Goal: Task Accomplishment & Management: Manage account settings

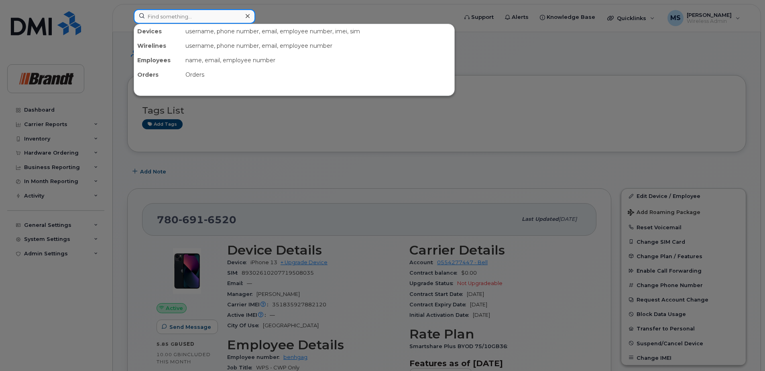
click at [185, 19] on input at bounding box center [195, 16] width 122 height 14
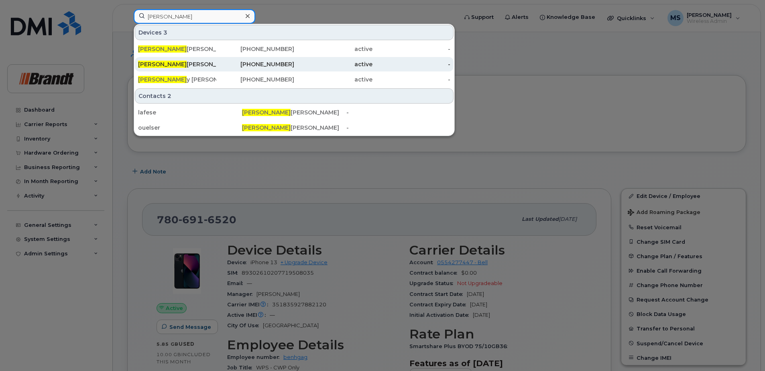
type input "serge"
click at [251, 64] on div "819-616-5629" at bounding box center [255, 64] width 78 height 8
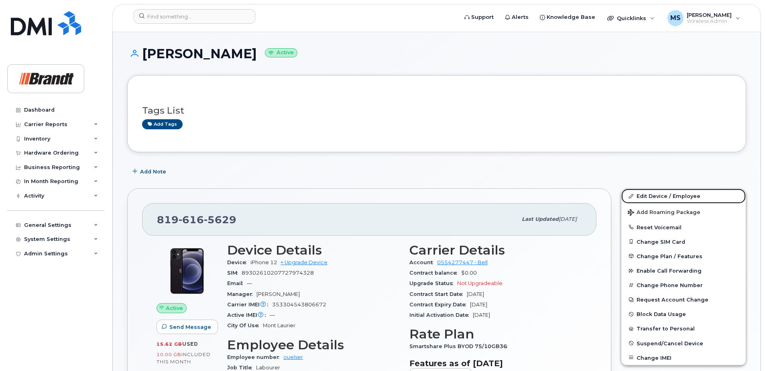
drag, startPoint x: 674, startPoint y: 197, endPoint x: 540, endPoint y: 178, distance: 135.4
click at [674, 197] on link "Edit Device / Employee" at bounding box center [684, 196] width 124 height 14
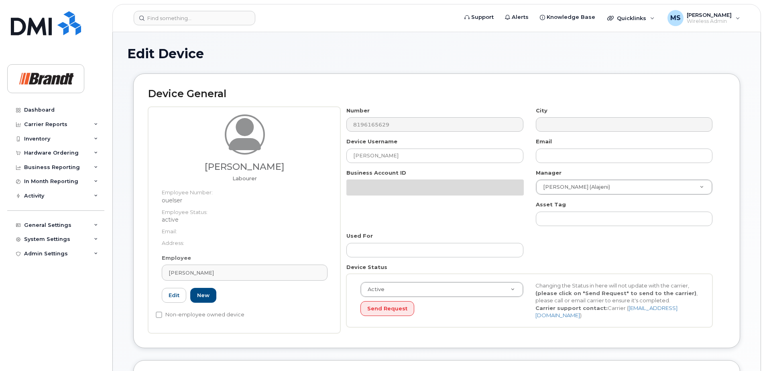
select select "34499237"
select select "34499245"
select select "35155013"
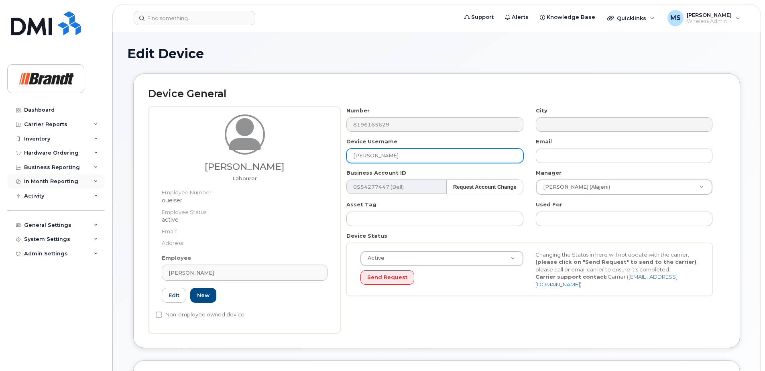
drag, startPoint x: 418, startPoint y: 156, endPoint x: 75, endPoint y: 174, distance: 342.6
click at [112, 174] on div "Support Alerts Knowledge Base Quicklinks Suspend / Cancel Device Change SIM Car…" at bounding box center [436, 372] width 649 height 680
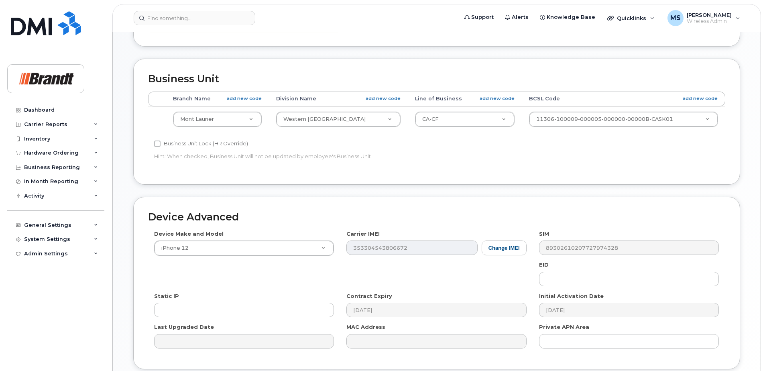
scroll to position [367, 0]
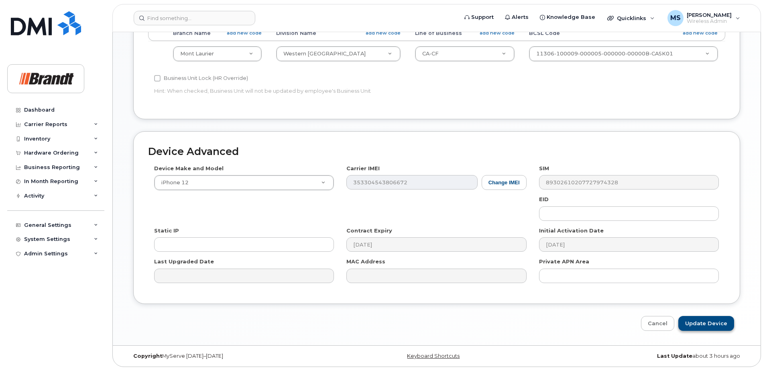
type input "Spare Mont-Laurier"
click at [705, 320] on input "Update Device" at bounding box center [707, 323] width 56 height 15
type input "Saving..."
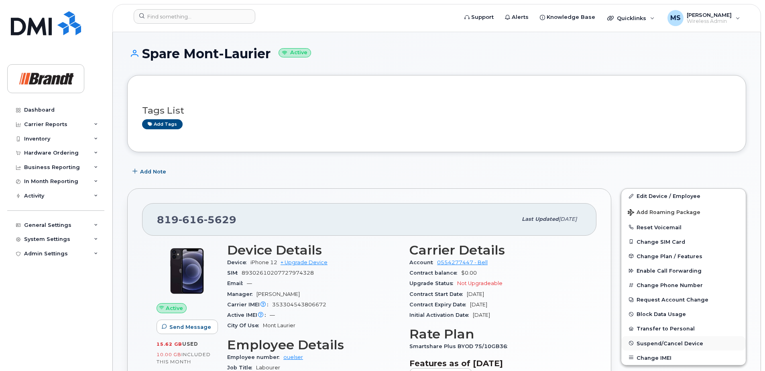
click at [650, 343] on span "Suspend/Cancel Device" at bounding box center [670, 343] width 67 height 6
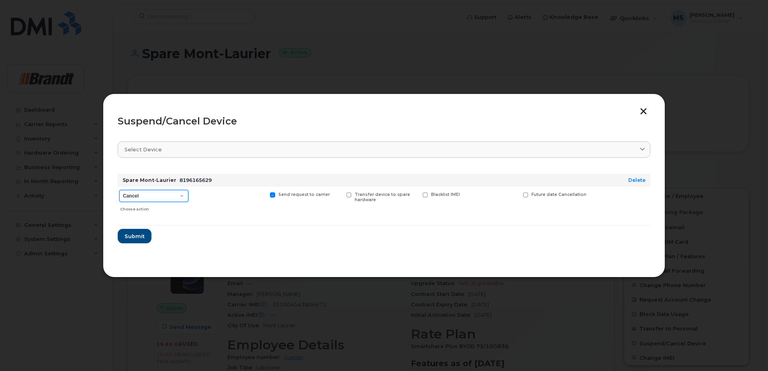
click at [172, 200] on select "Cancel Suspend - Extend Suspension Suspend - Reduced Rate Suspend - Full Rate S…" at bounding box center [153, 196] width 69 height 12
select select "[object Object]"
click at [119, 190] on select "Cancel Suspend - Extend Suspension Suspend - Reduced Rate Suspend - Full Rate S…" at bounding box center [153, 196] width 69 height 12
click at [209, 198] on span "Available for new activations/redeployments" at bounding box center [232, 197] width 60 height 10
click at [188, 196] on input "Available for new activations/redeployments" at bounding box center [186, 194] width 4 height 4
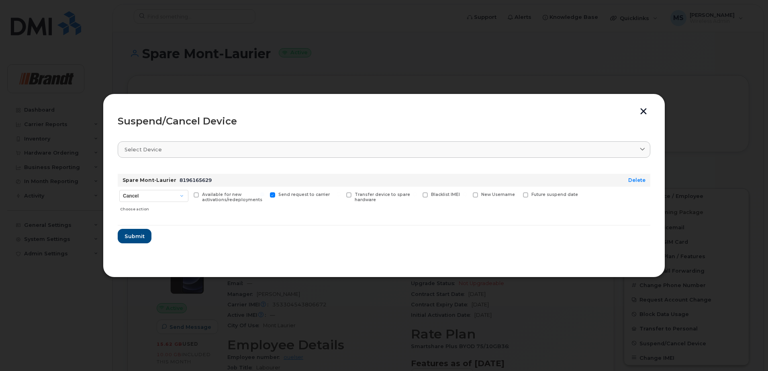
checkbox input "true"
click at [140, 236] on span "Submit" at bounding box center [134, 236] width 20 height 8
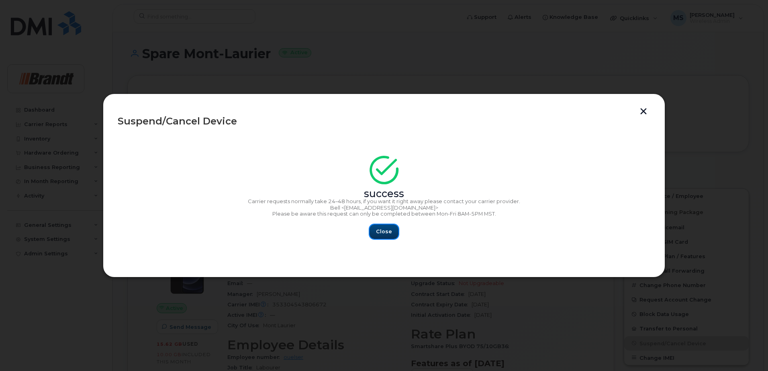
click at [383, 227] on button "Close" at bounding box center [383, 231] width 29 height 14
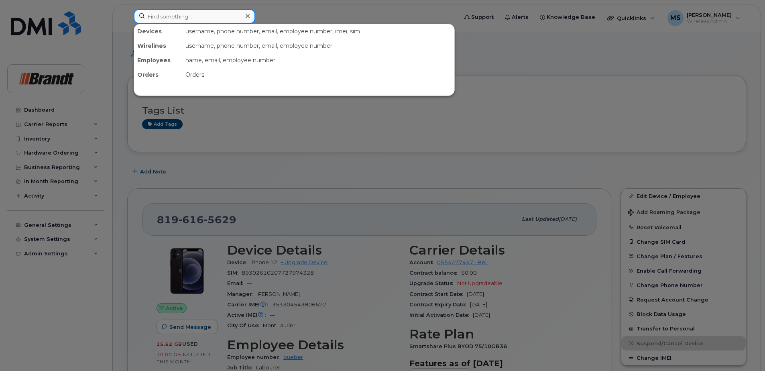
click at [206, 14] on input at bounding box center [195, 16] width 122 height 14
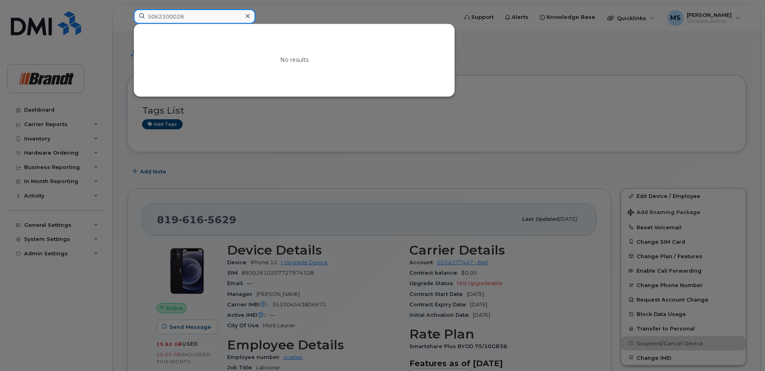
drag, startPoint x: 201, startPoint y: 16, endPoint x: 29, endPoint y: 16, distance: 172.2
click at [127, 16] on div "5062300028 No results" at bounding box center [293, 18] width 332 height 18
drag, startPoint x: 205, startPoint y: 18, endPoint x: 126, endPoint y: 20, distance: 79.1
click at [127, 20] on div "5062300028 No results" at bounding box center [293, 18] width 332 height 18
type input "5062300028"
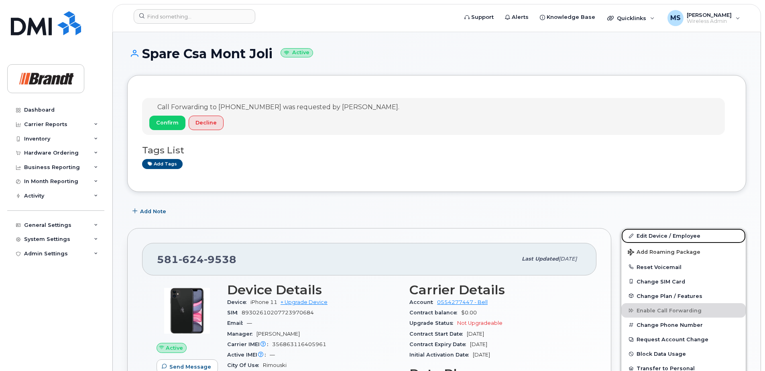
drag, startPoint x: 698, startPoint y: 236, endPoint x: 547, endPoint y: 210, distance: 153.2
click at [697, 236] on link "Edit Device / Employee" at bounding box center [684, 235] width 124 height 14
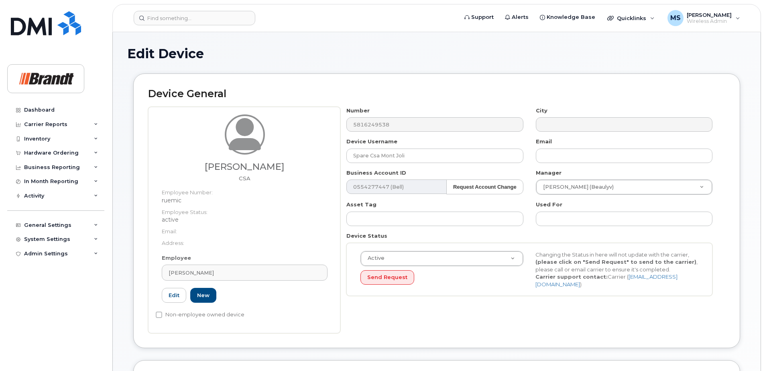
select select "34499234"
select select "34499245"
select select "35155013"
click at [379, 154] on input "Spare Csa Mont Joli" at bounding box center [434, 156] width 177 height 14
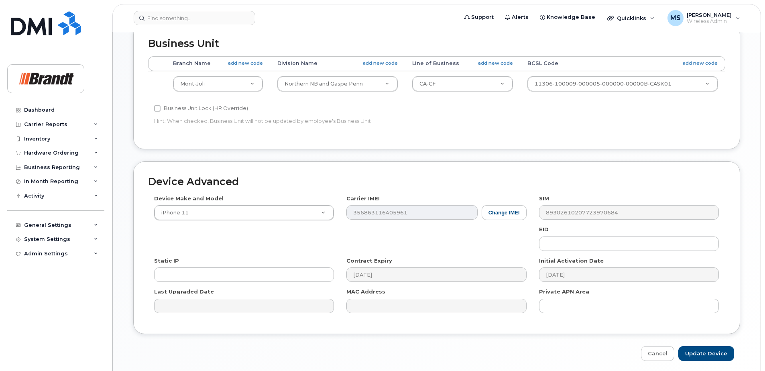
scroll to position [367, 0]
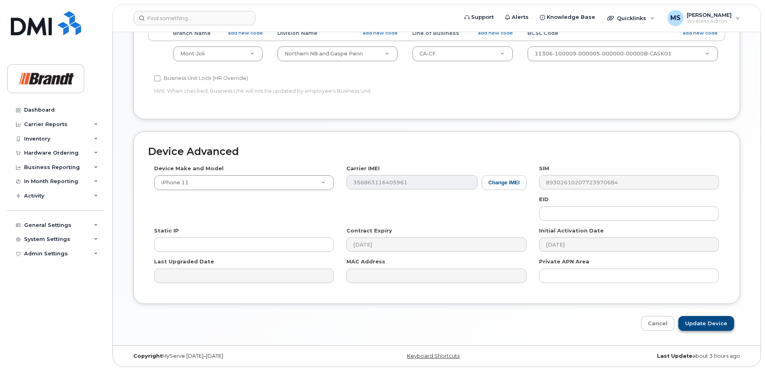
type input "Spare CSA Mont Joli"
click at [709, 317] on input "Update Device" at bounding box center [707, 323] width 56 height 15
type input "Saving..."
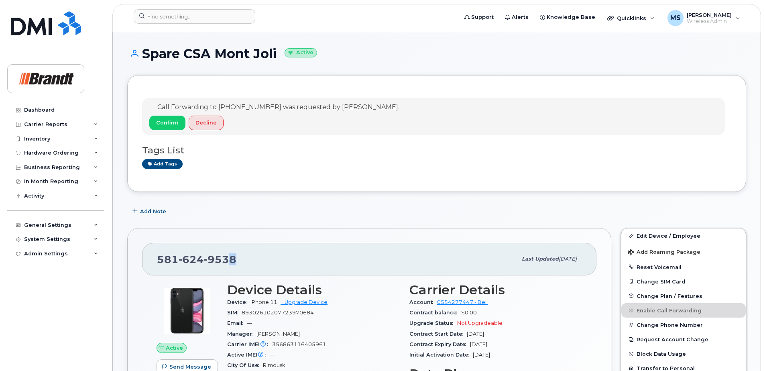
click at [230, 265] on div "[PHONE_NUMBER]" at bounding box center [337, 259] width 360 height 17
